Goal: Information Seeking & Learning: Learn about a topic

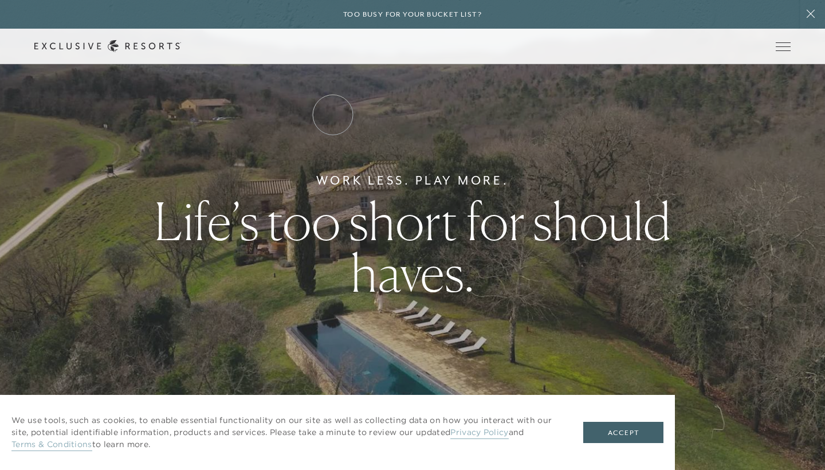
click at [0, 0] on link "Residence Collection" at bounding box center [0, 0] width 0 height 0
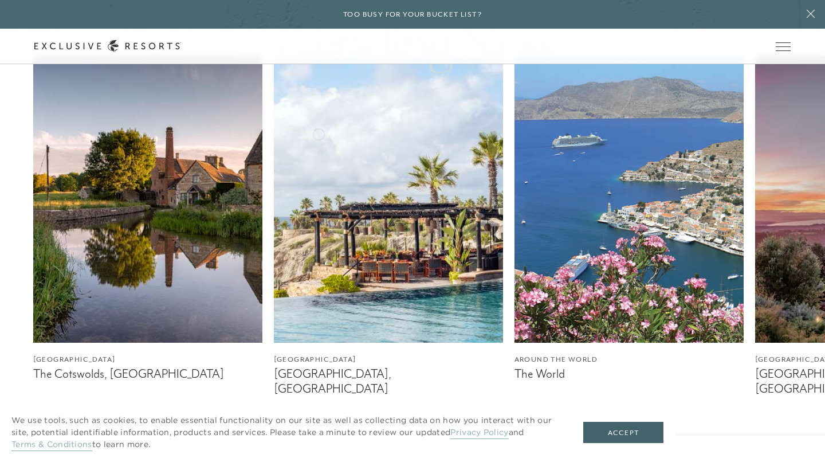
scroll to position [674, 0]
click at [0, 0] on icon at bounding box center [0, 0] width 0 height 0
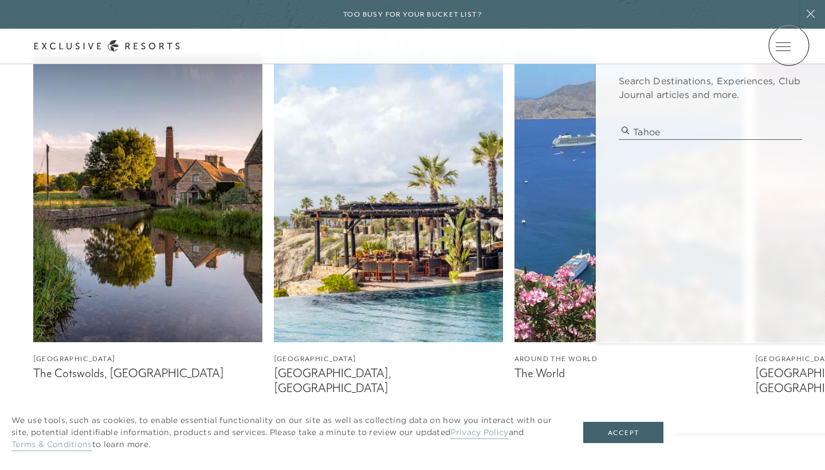
type input "tahoe"
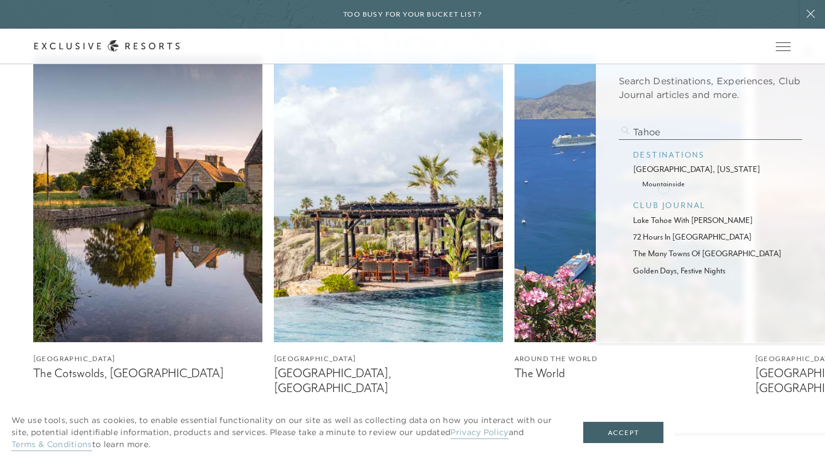
scroll to position [0, 0]
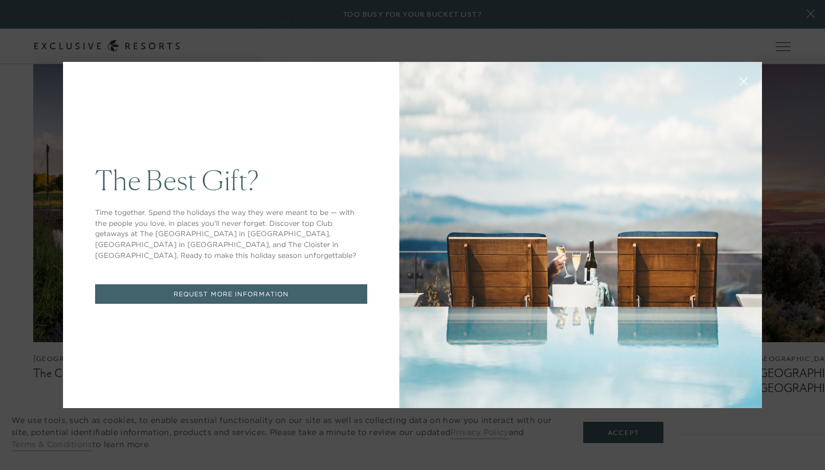
click at [749, 80] on button at bounding box center [743, 79] width 27 height 27
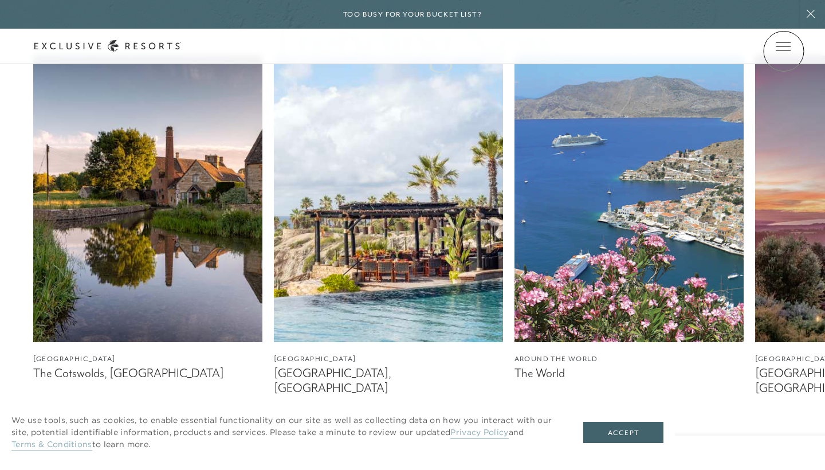
click at [0, 0] on link at bounding box center [0, 0] width 0 height 0
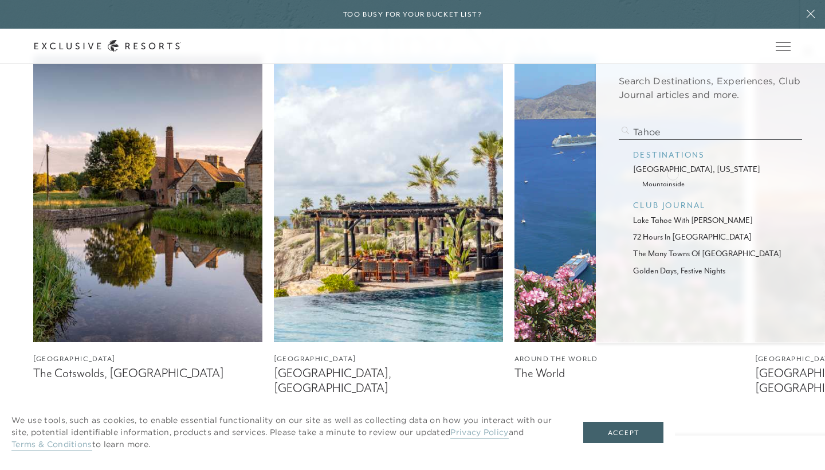
click at [672, 173] on p "[GEOGRAPHIC_DATA], [US_STATE]" at bounding box center [710, 169] width 155 height 12
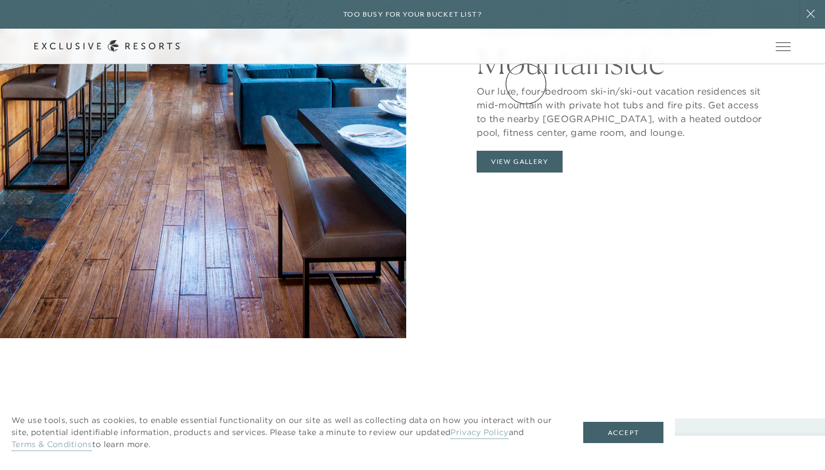
scroll to position [1301, 0]
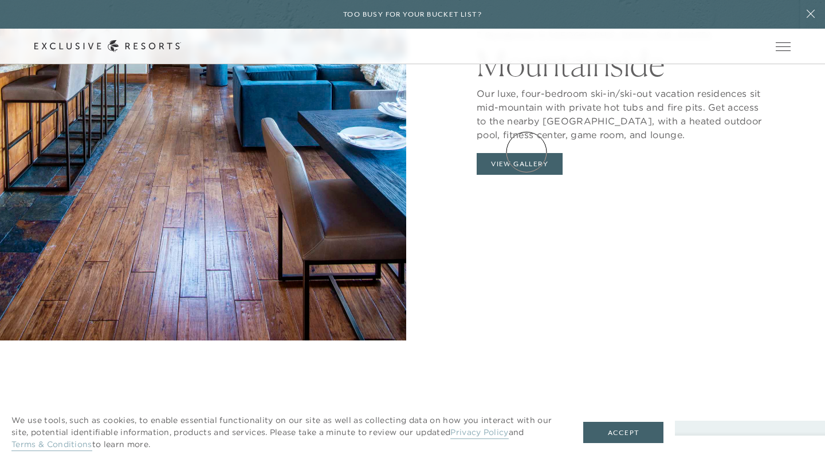
click at [526, 153] on button "View Gallery" at bounding box center [520, 164] width 86 height 22
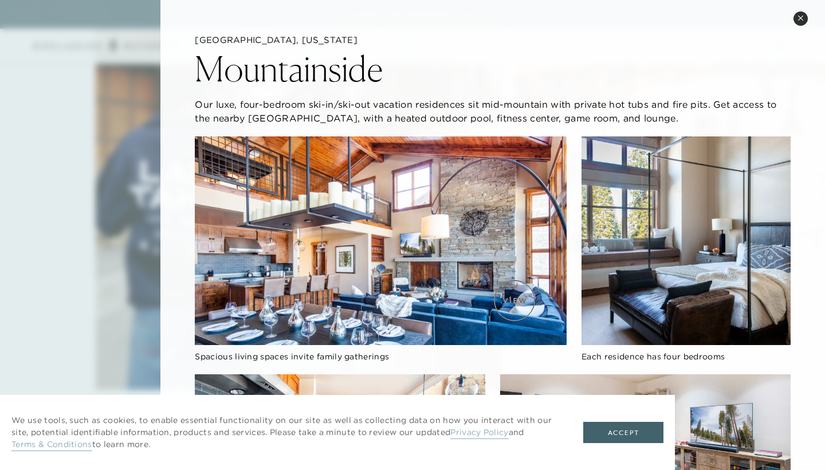
scroll to position [0, 0]
click at [802, 17] on icon at bounding box center [800, 18] width 6 height 6
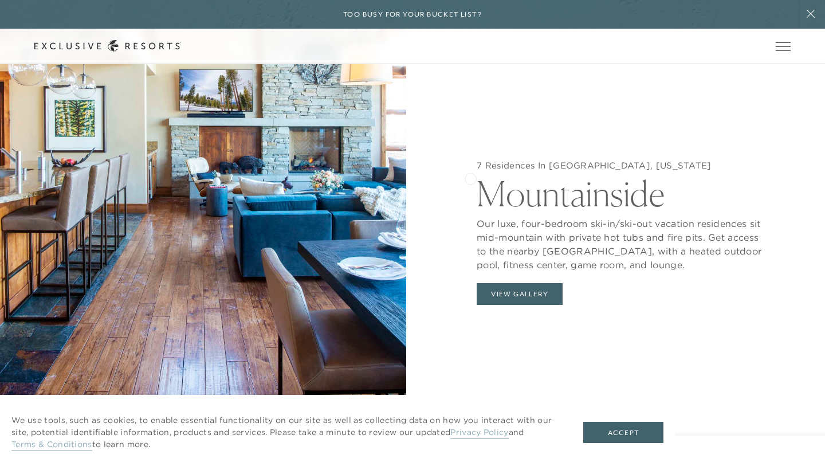
scroll to position [1146, 0]
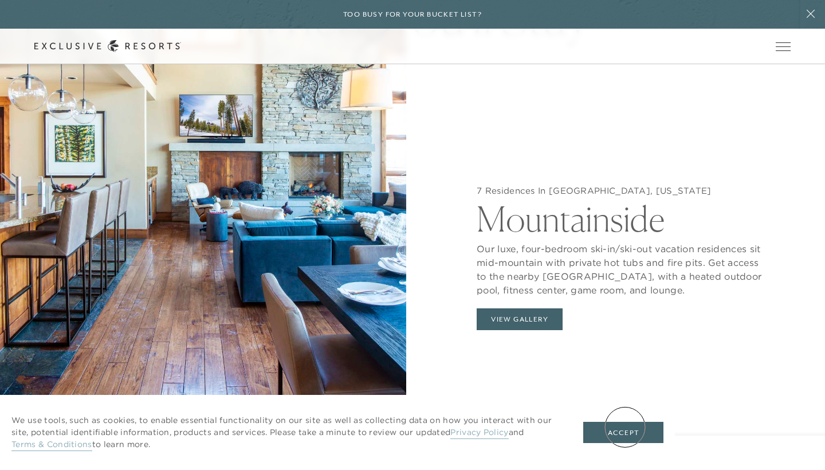
click at [625, 427] on button "Accept" at bounding box center [623, 433] width 80 height 22
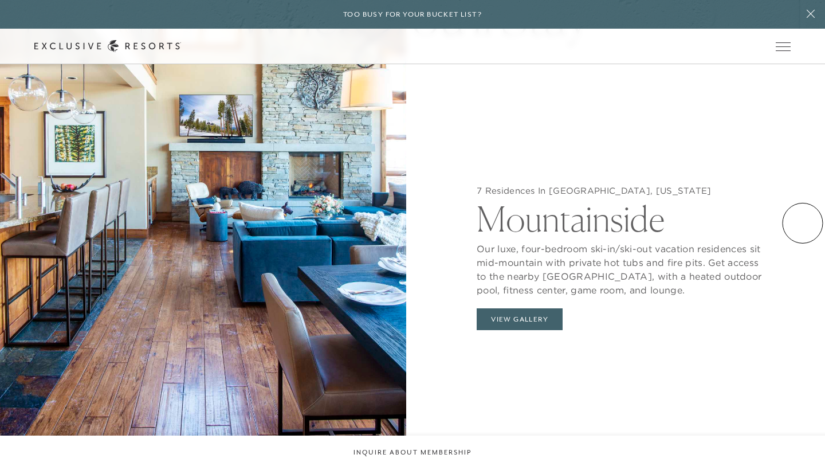
click at [802, 223] on div "7 Residences In [GEOGRAPHIC_DATA], [US_STATE][GEOGRAPHIC_DATA] Our luxe, four-b…" at bounding box center [622, 261] width 406 height 470
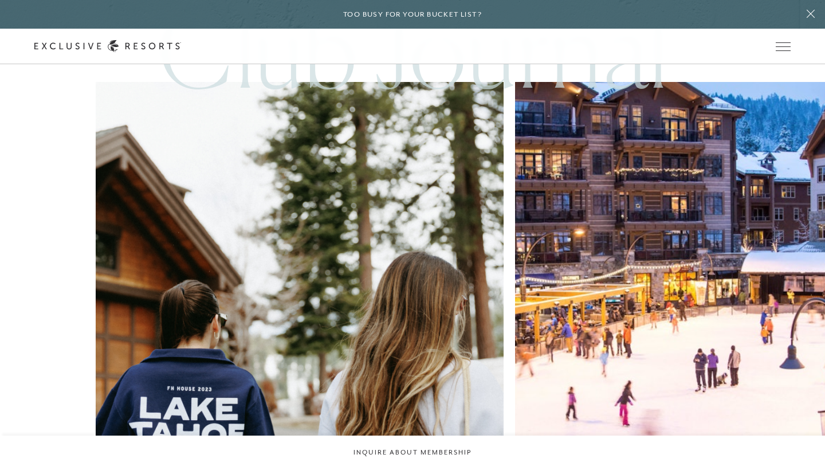
scroll to position [2840, 0]
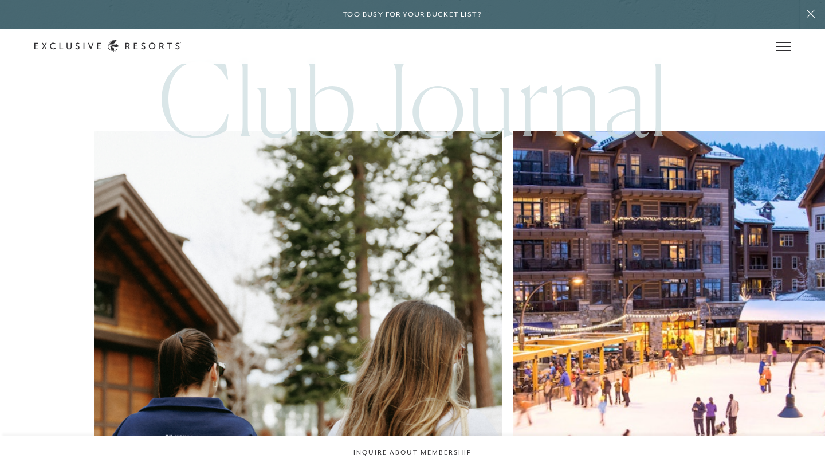
scroll to position [3602, 0]
